Goal: Transaction & Acquisition: Purchase product/service

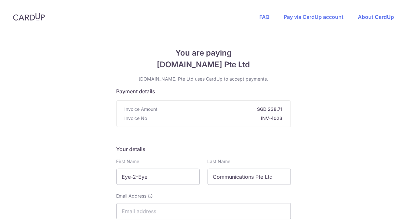
scroll to position [43, 0]
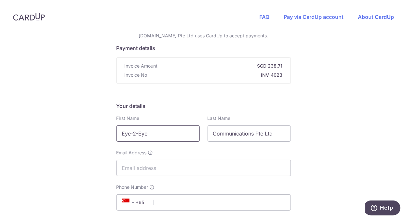
drag, startPoint x: 169, startPoint y: 133, endPoint x: 53, endPoint y: 131, distance: 115.6
type input "Vivienne"
type input "Lim"
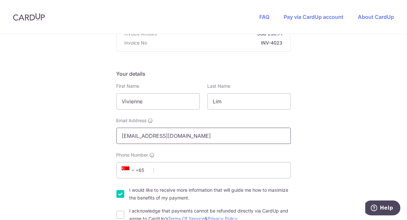
scroll to position [87, 0]
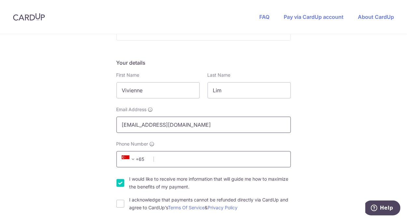
type input "[EMAIL_ADDRESS][DOMAIN_NAME]"
click at [193, 168] on input "Phone Number" at bounding box center [204, 159] width 175 height 16
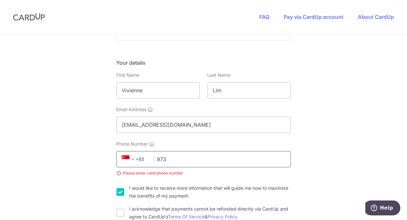
type input "97300660"
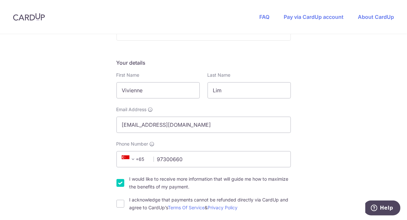
scroll to position [130, 0]
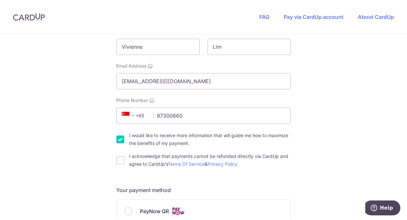
click at [117, 143] on input "I would like to receive more information that will guide me how to maximize the…" at bounding box center [121, 140] width 8 height 8
checkbox input "false"
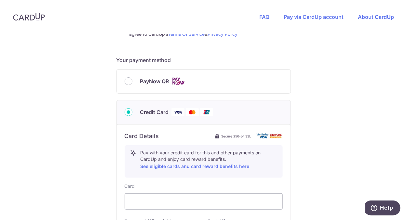
scroll to position [304, 0]
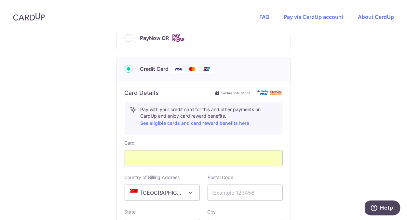
click at [334, 127] on div "You are paying [DOMAIN_NAME] Pte Ltd [DOMAIN_NAME] Pte Ltd uses CardUp to accep…" at bounding box center [203, 47] width 407 height 635
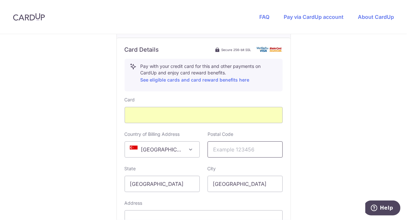
click at [259, 152] on input "text" at bounding box center [245, 150] width 75 height 16
type input "387383"
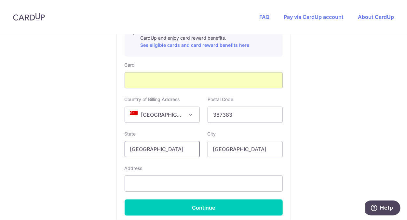
scroll to position [391, 0]
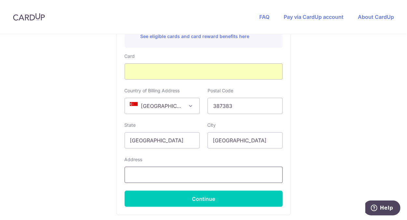
click at [172, 176] on input "text" at bounding box center [204, 175] width 158 height 16
type input "[STREET_ADDRESS][PERSON_NAME]"
select select "65"
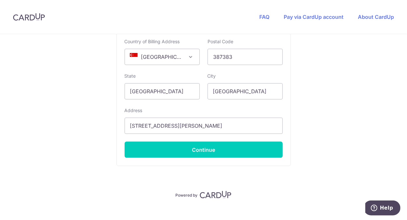
scroll to position [450, 0]
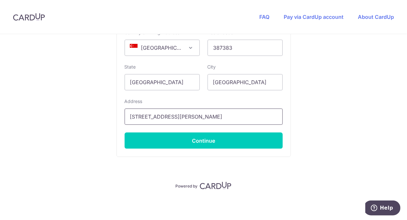
click at [222, 116] on input "[STREET_ADDRESS][PERSON_NAME]" at bounding box center [204, 117] width 158 height 16
type input "[STREET_ADDRESS][PERSON_NAME]"
click at [212, 115] on input "[STREET_ADDRESS][PERSON_NAME]" at bounding box center [204, 117] width 158 height 16
click at [241, 121] on input "[STREET_ADDRESS][PERSON_NAME]" at bounding box center [204, 117] width 158 height 16
type input "[STREET_ADDRESS][PERSON_NAME] [GEOGRAPHIC_DATA]"
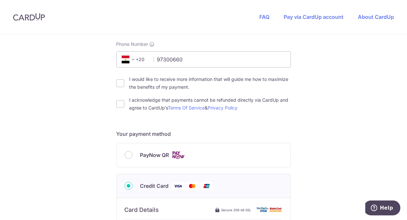
scroll to position [146, 0]
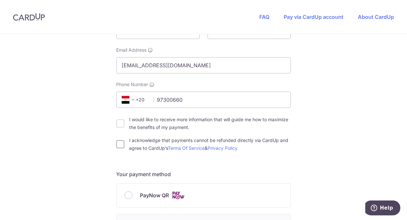
click at [117, 148] on input "I acknowledge that payments cannot be refunded directly via CardUp and agree to…" at bounding box center [121, 145] width 8 height 8
checkbox input "true"
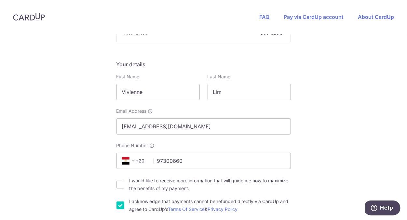
scroll to position [0, 0]
